Goal: Task Accomplishment & Management: Manage account settings

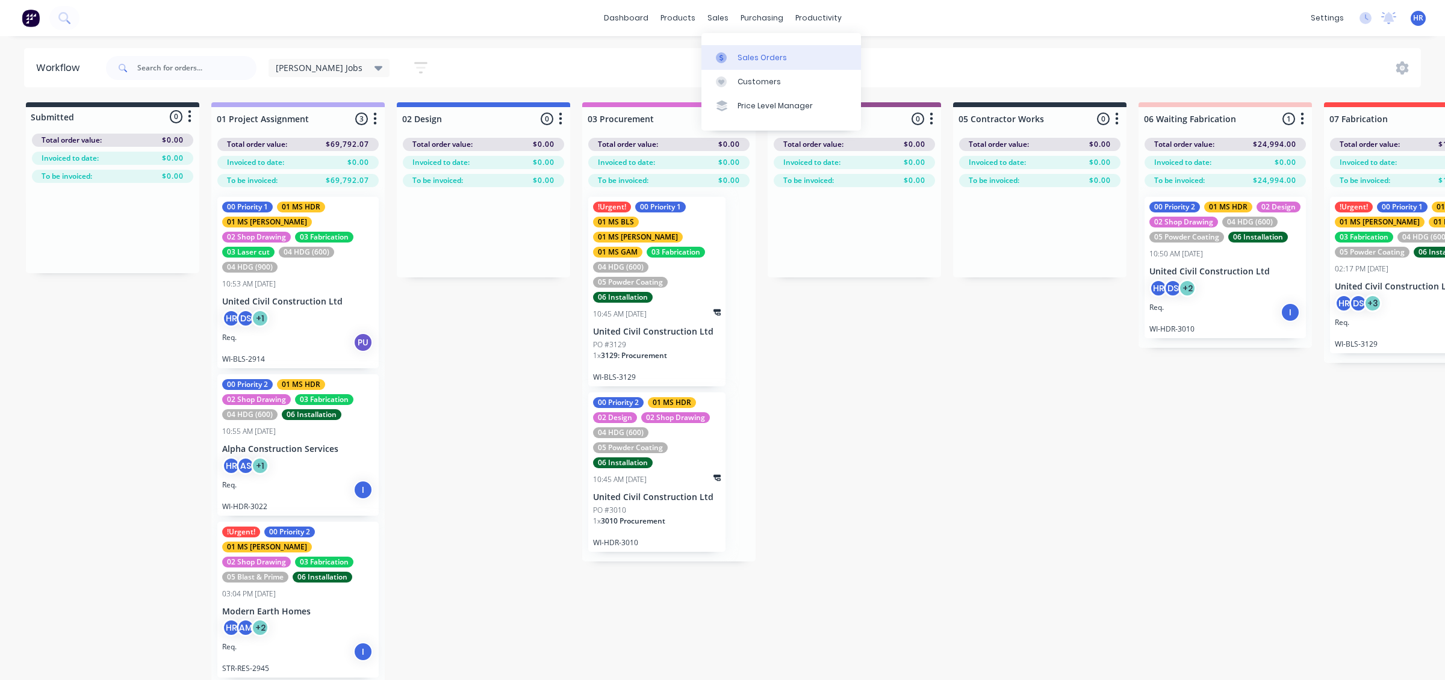
click at [753, 60] on div "Sales Orders" at bounding box center [761, 57] width 49 height 11
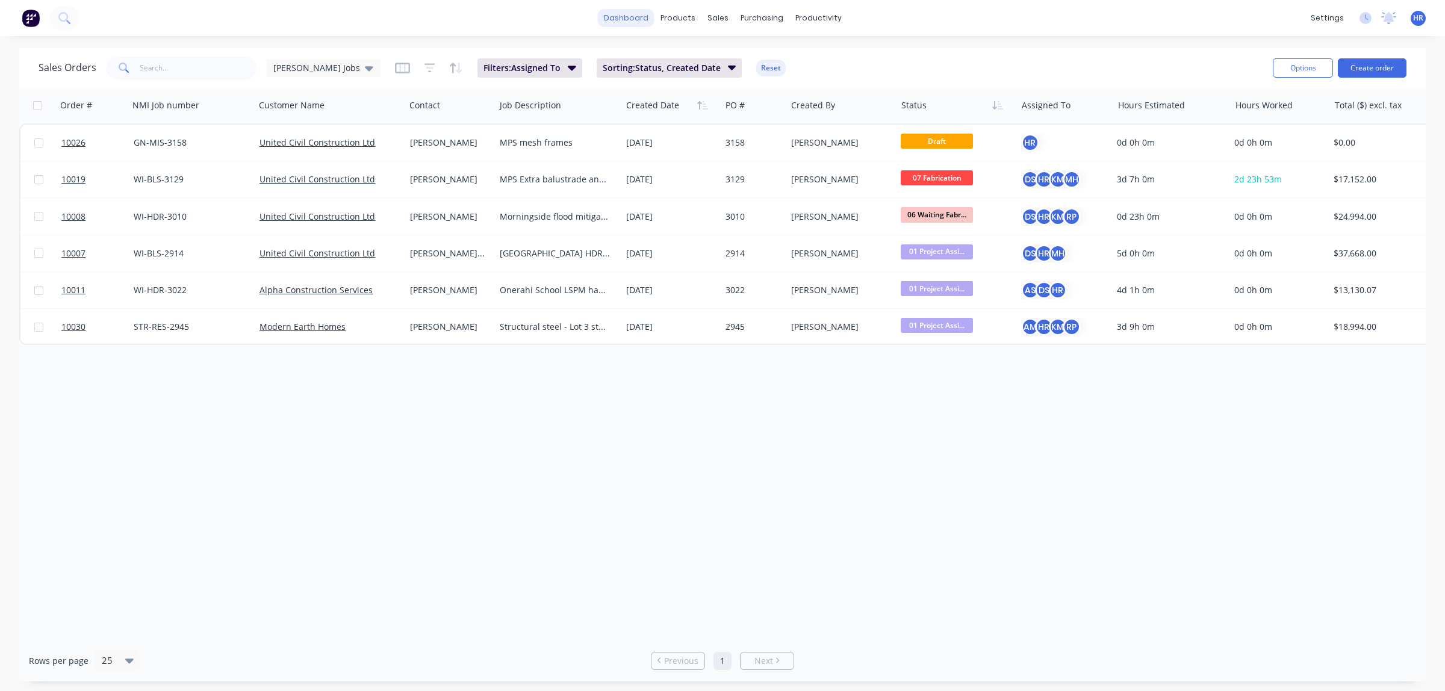
click at [624, 21] on link "dashboard" at bounding box center [626, 18] width 57 height 18
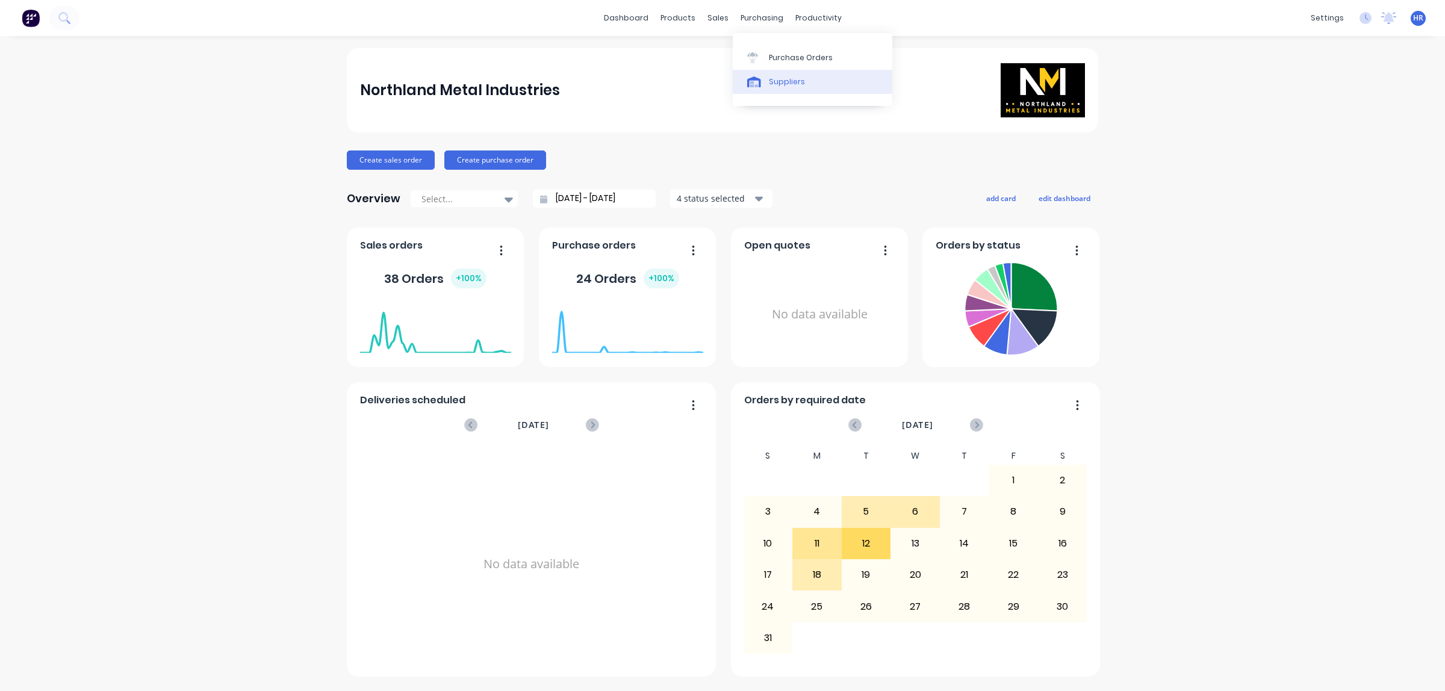
click at [769, 78] on div "Suppliers" at bounding box center [787, 81] width 36 height 11
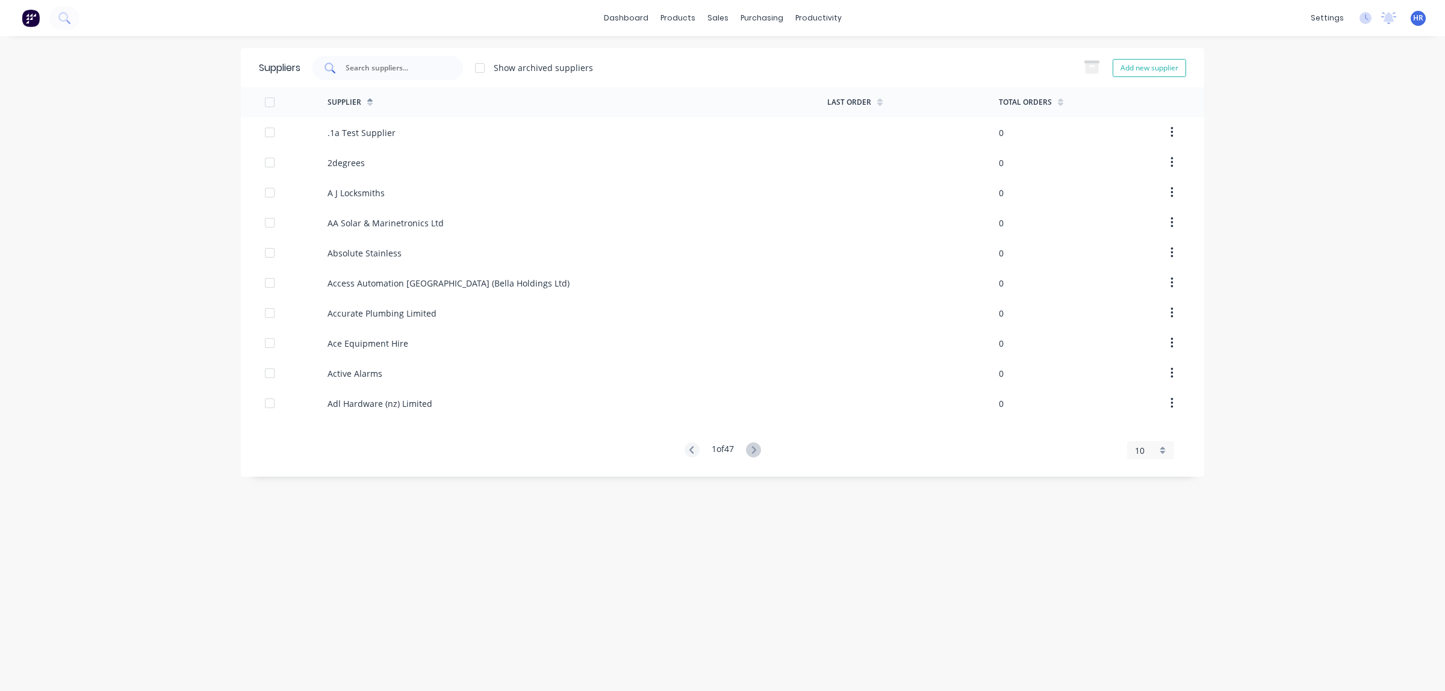
click at [405, 63] on input "text" at bounding box center [394, 68] width 100 height 12
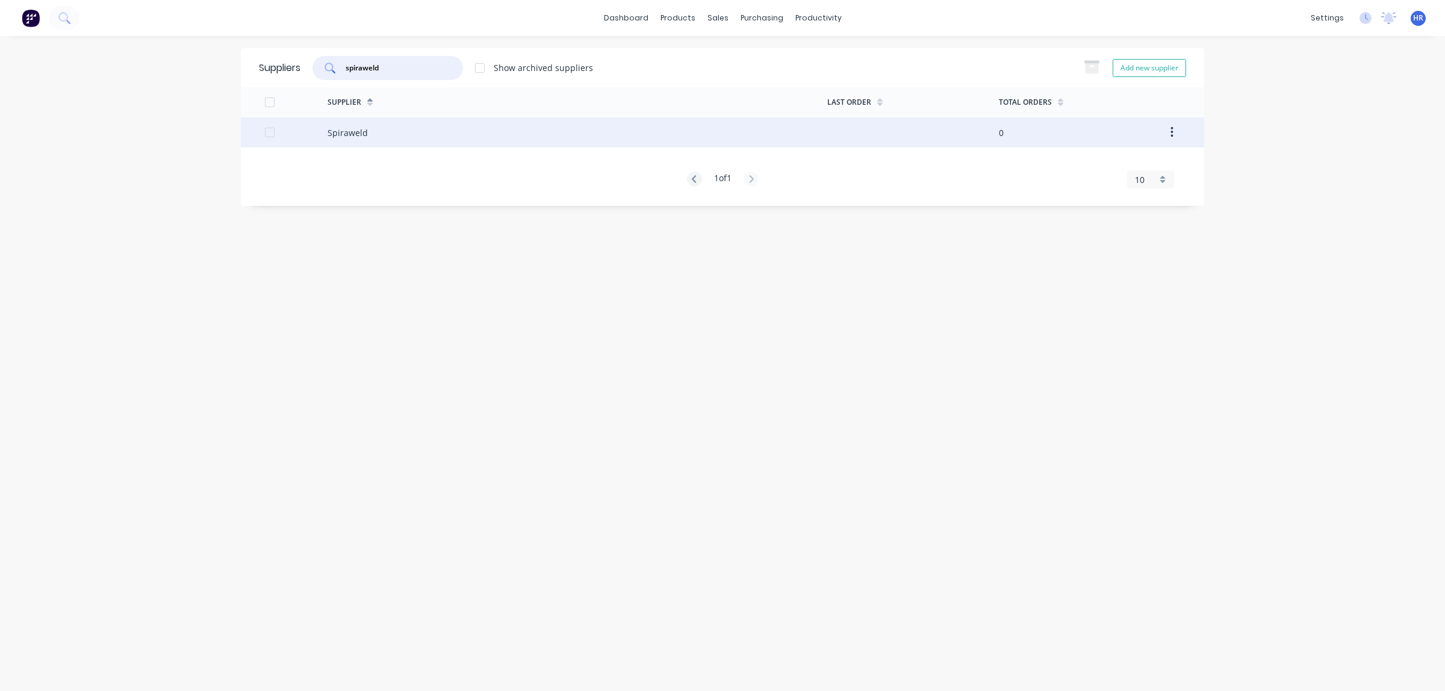
type input "spiraweld"
click at [353, 140] on div "Spiraweld" at bounding box center [577, 132] width 500 height 30
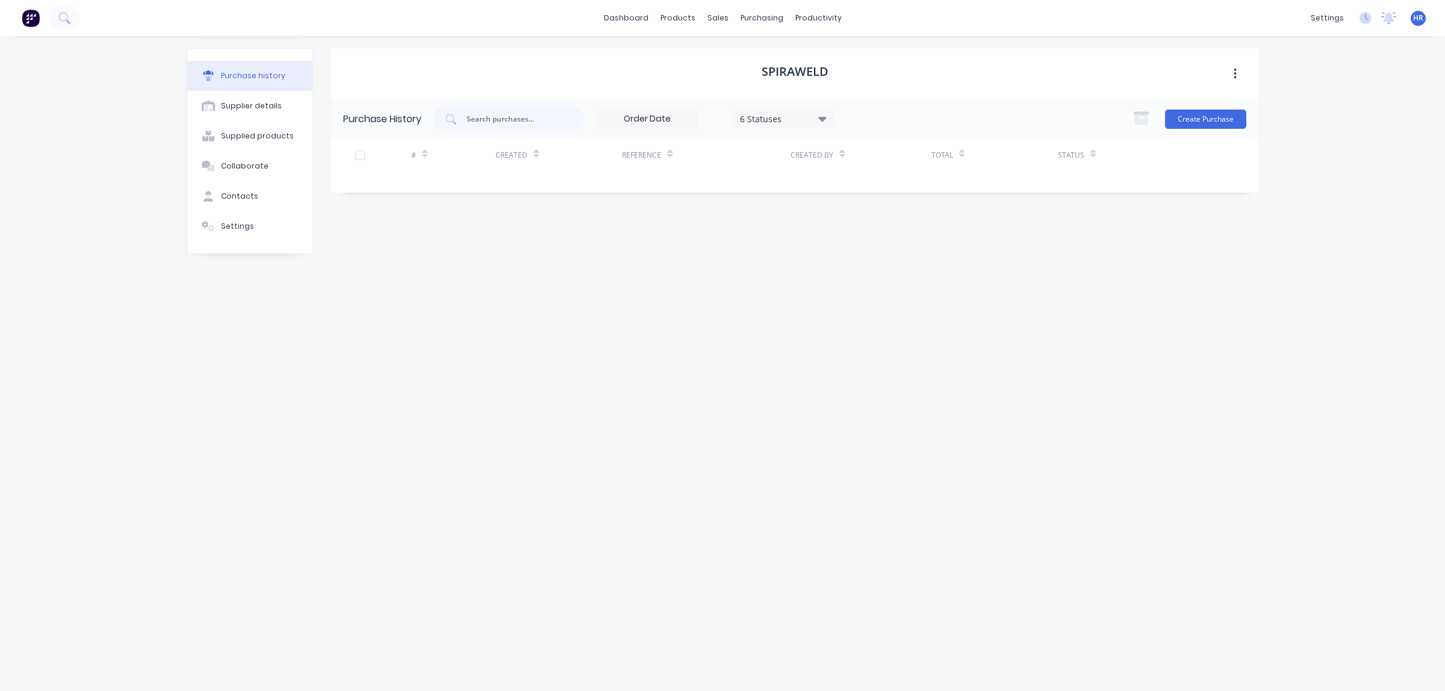
click at [1235, 73] on icon "button" at bounding box center [1235, 74] width 2 height 11
click at [825, 122] on icon at bounding box center [822, 118] width 8 height 13
click at [265, 105] on div "Supplier details" at bounding box center [251, 106] width 61 height 11
select select "AU"
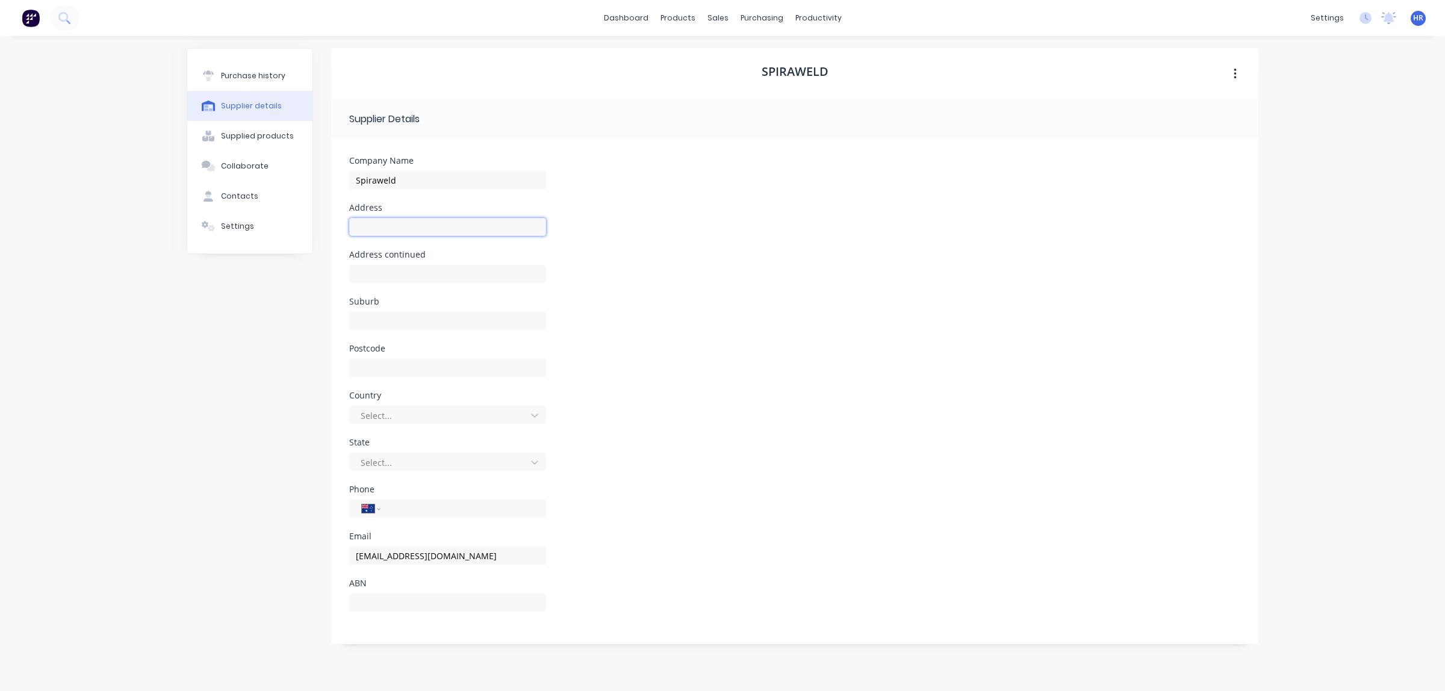
click at [437, 224] on input at bounding box center [447, 227] width 197 height 18
type input "[STREET_ADDRESS]"
click at [393, 314] on input at bounding box center [447, 321] width 197 height 18
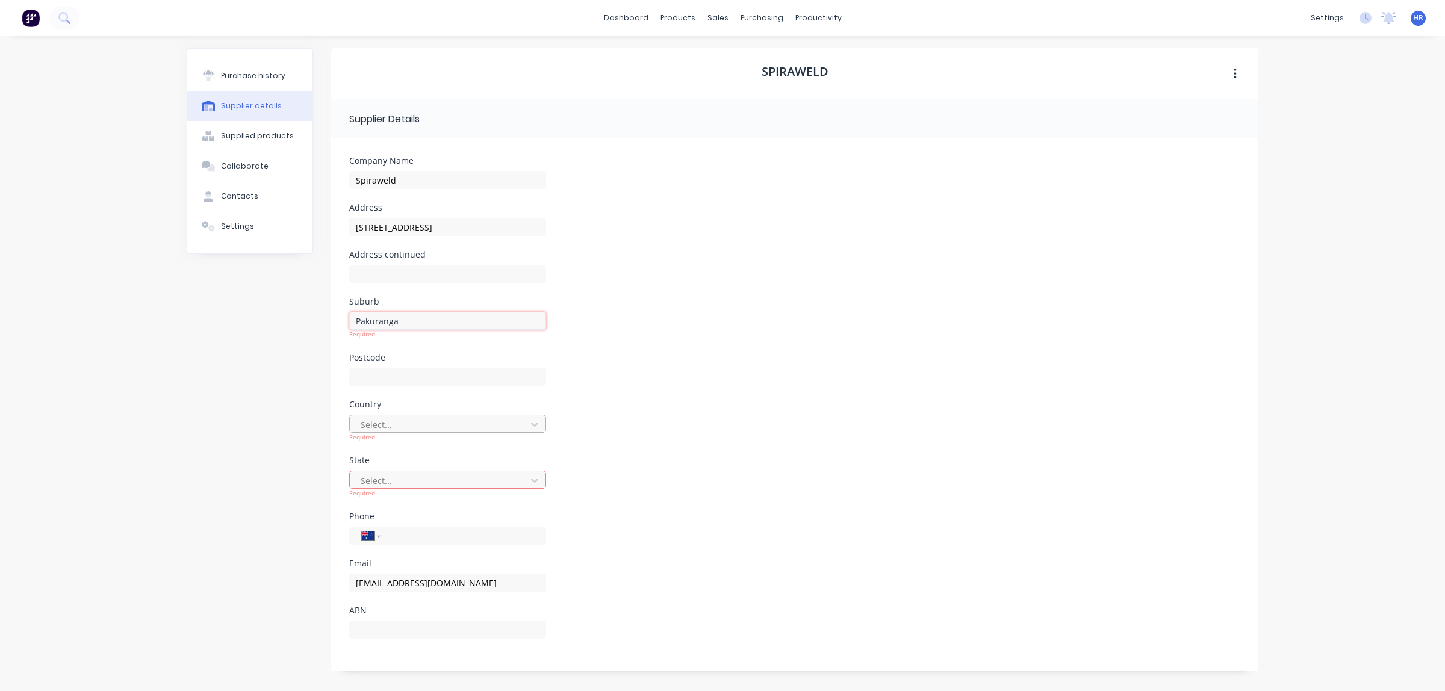
type input "Pakuranga"
click at [516, 428] on div "Select... Required" at bounding box center [447, 428] width 197 height 27
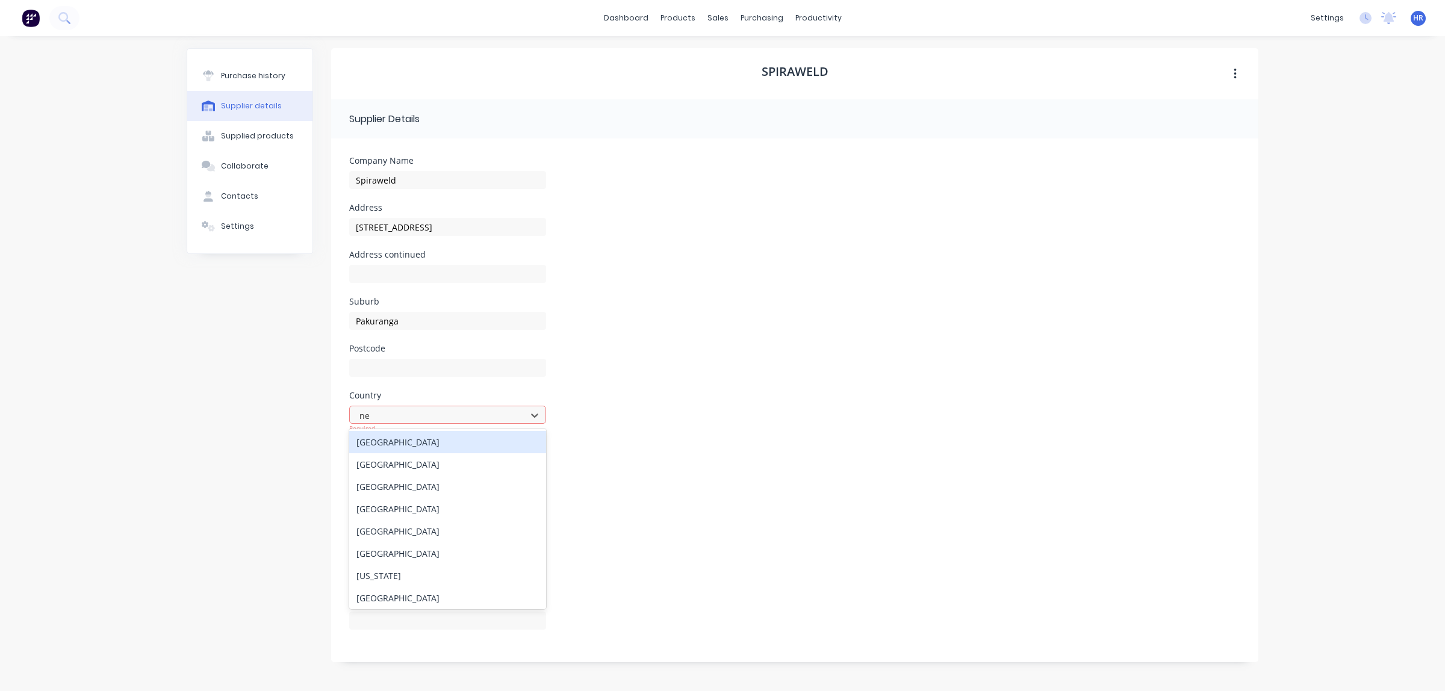
type input "new"
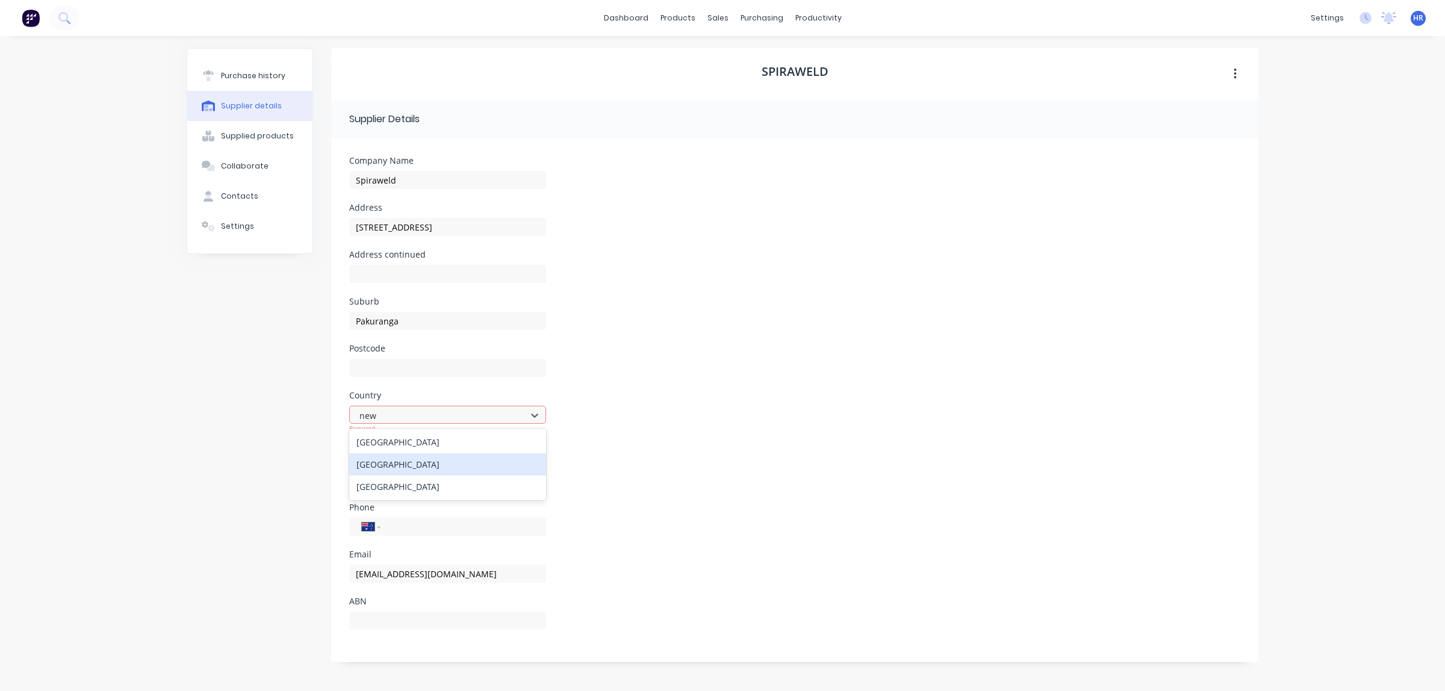
click at [423, 462] on div "[GEOGRAPHIC_DATA]" at bounding box center [447, 464] width 197 height 22
click at [515, 462] on div at bounding box center [439, 462] width 161 height 15
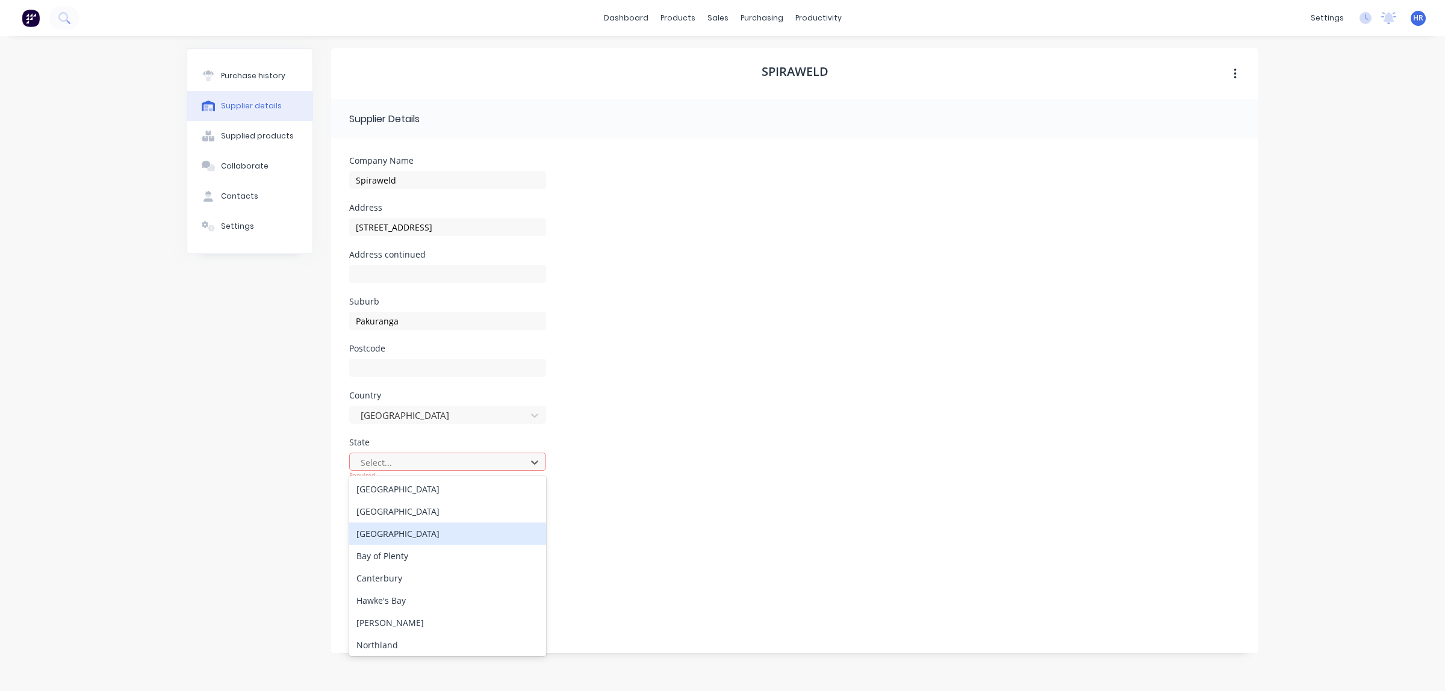
click at [413, 533] on div "[GEOGRAPHIC_DATA]" at bounding box center [447, 534] width 197 height 22
click at [724, 422] on div "Country [GEOGRAPHIC_DATA]" at bounding box center [794, 414] width 891 height 47
click at [423, 509] on input "tel" at bounding box center [461, 509] width 144 height 14
type input "0"
type input "6"
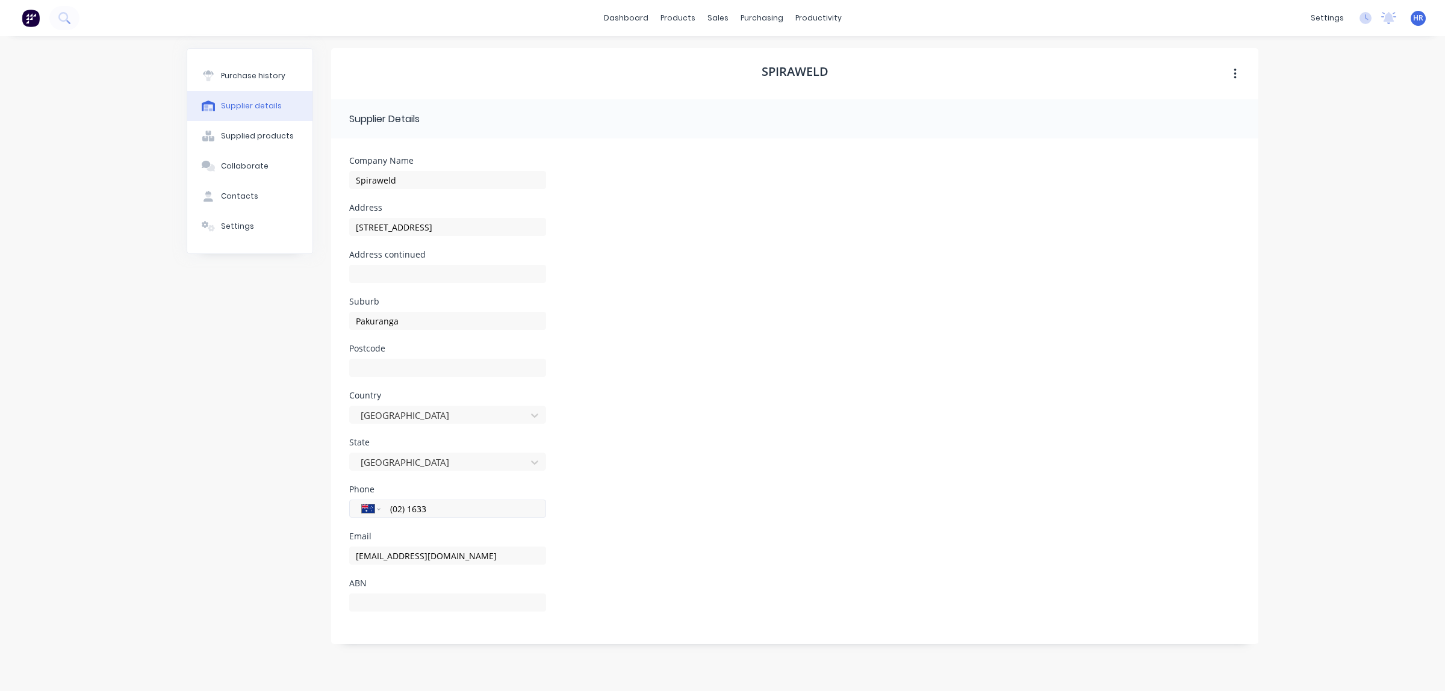
type input "(02) 1633"
click at [376, 510] on select "International [GEOGRAPHIC_DATA] [GEOGRAPHIC_DATA] [GEOGRAPHIC_DATA] [GEOGRAPHIC…" at bounding box center [371, 508] width 18 height 17
select select "NZ"
click at [362, 500] on select "International [GEOGRAPHIC_DATA] [GEOGRAPHIC_DATA] [GEOGRAPHIC_DATA] [GEOGRAPHIC…" at bounding box center [371, 508] width 18 height 17
type input "021 633 042"
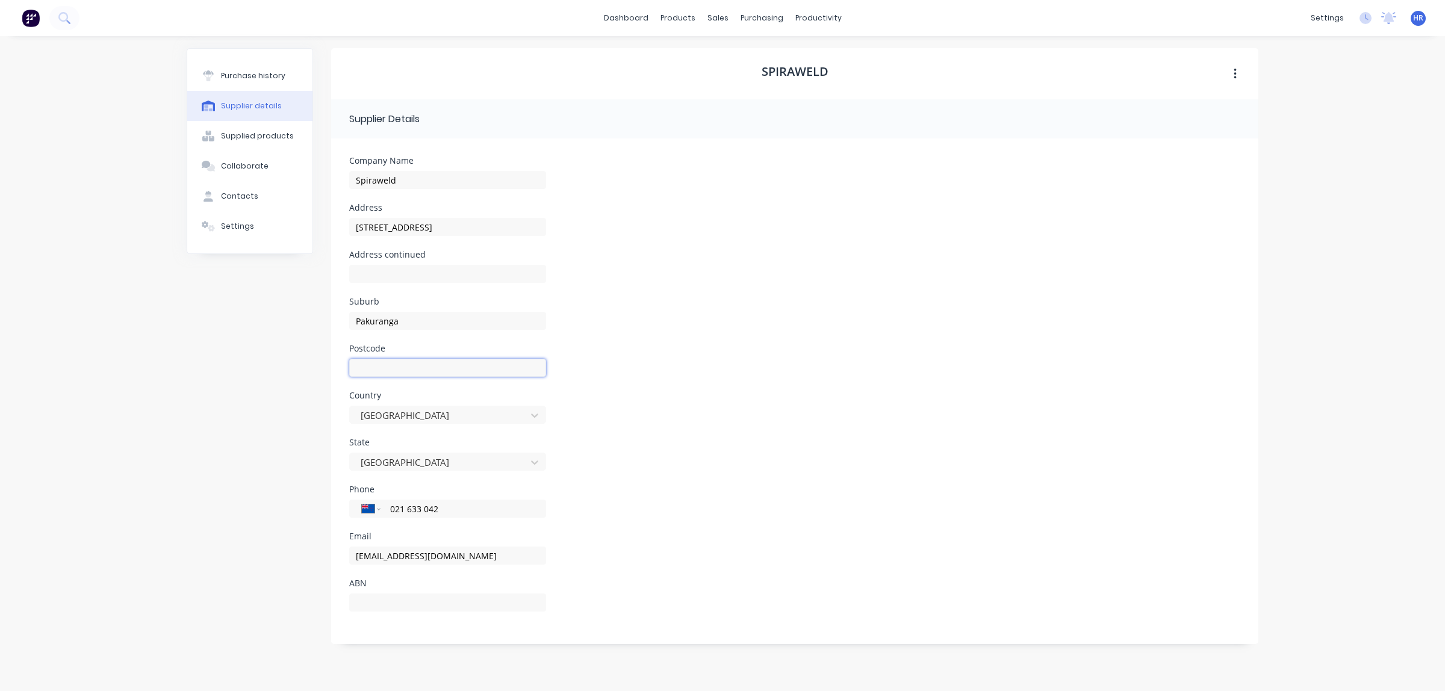
click at [420, 366] on input at bounding box center [447, 368] width 197 height 18
type input "2010"
click at [619, 403] on div "Country [GEOGRAPHIC_DATA]" at bounding box center [794, 414] width 891 height 47
click at [1236, 74] on button "button" at bounding box center [1235, 74] width 28 height 22
click at [1237, 74] on button "button" at bounding box center [1235, 74] width 28 height 22
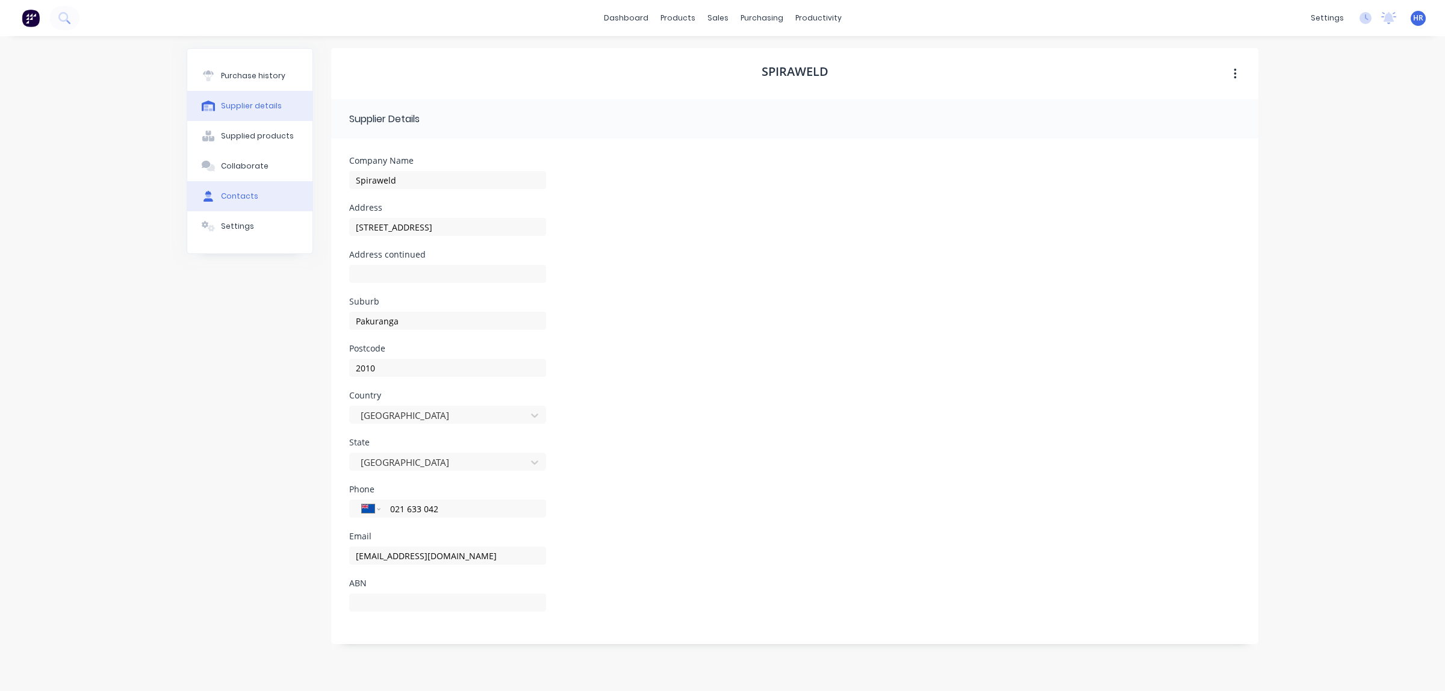
click at [267, 194] on button "Contacts" at bounding box center [249, 196] width 125 height 30
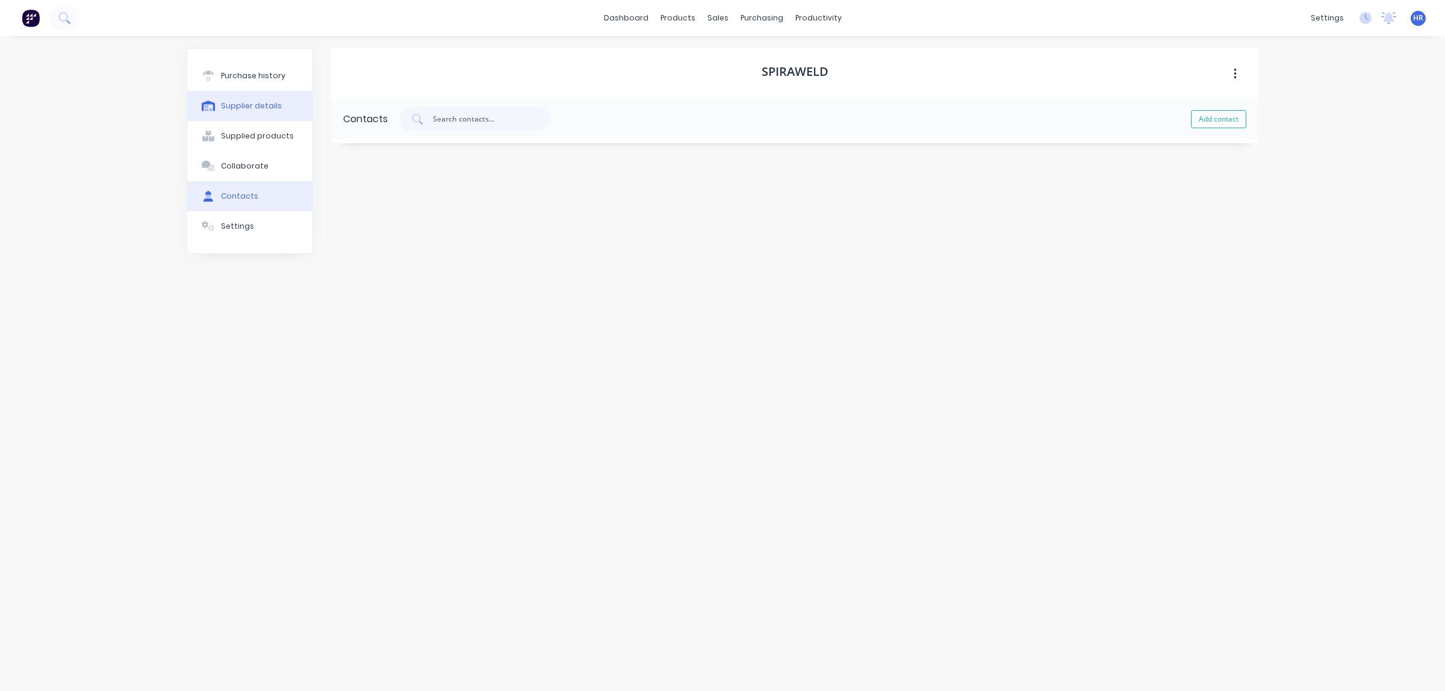
click at [240, 104] on div "Supplier details" at bounding box center [251, 106] width 61 height 11
select select "NZ"
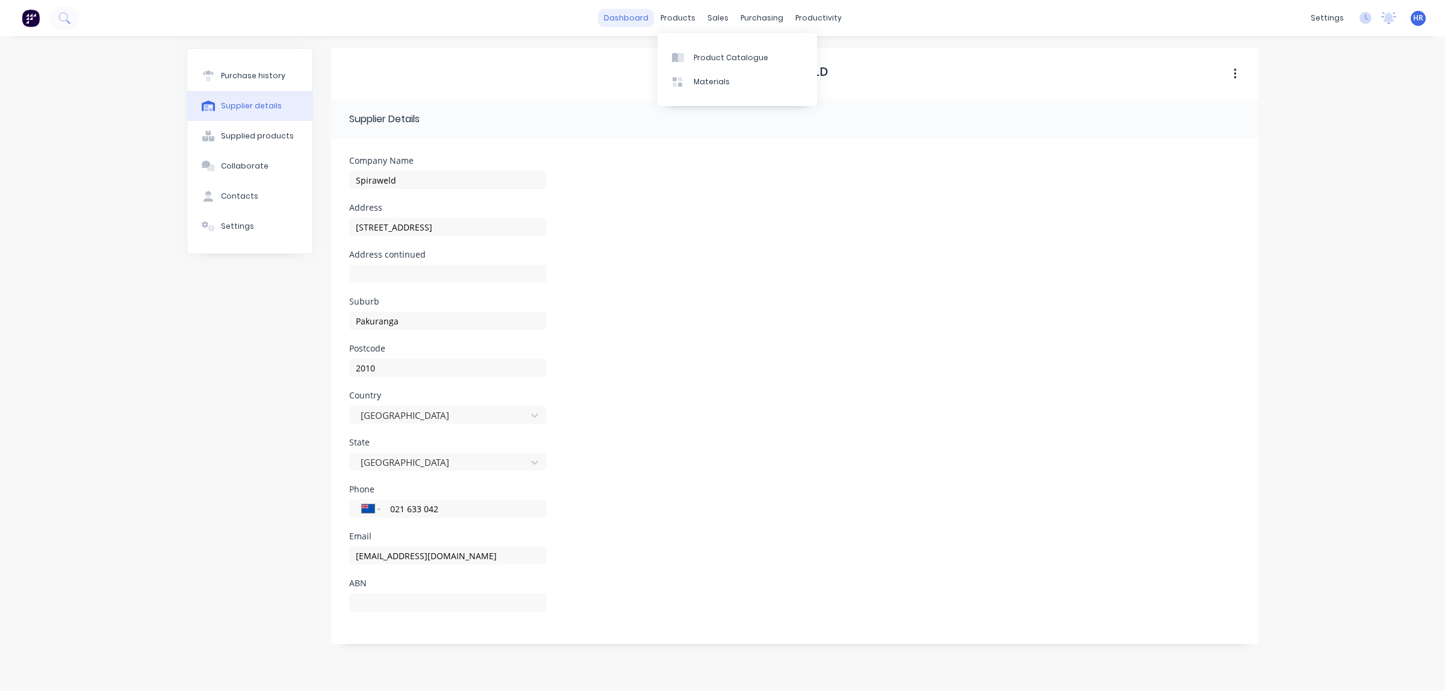
click at [637, 20] on link "dashboard" at bounding box center [626, 18] width 57 height 18
